Goal: Contribute content

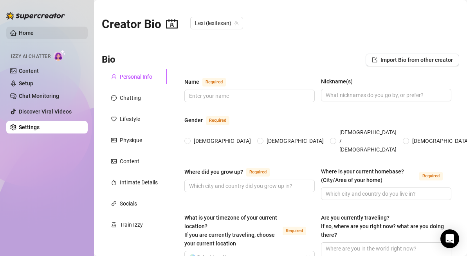
click at [27, 35] on link "Home" at bounding box center [26, 33] width 15 height 6
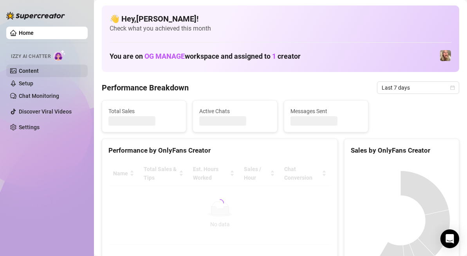
click at [25, 70] on link "Content" at bounding box center [29, 71] width 20 height 6
